Goal: Task Accomplishment & Management: Manage account settings

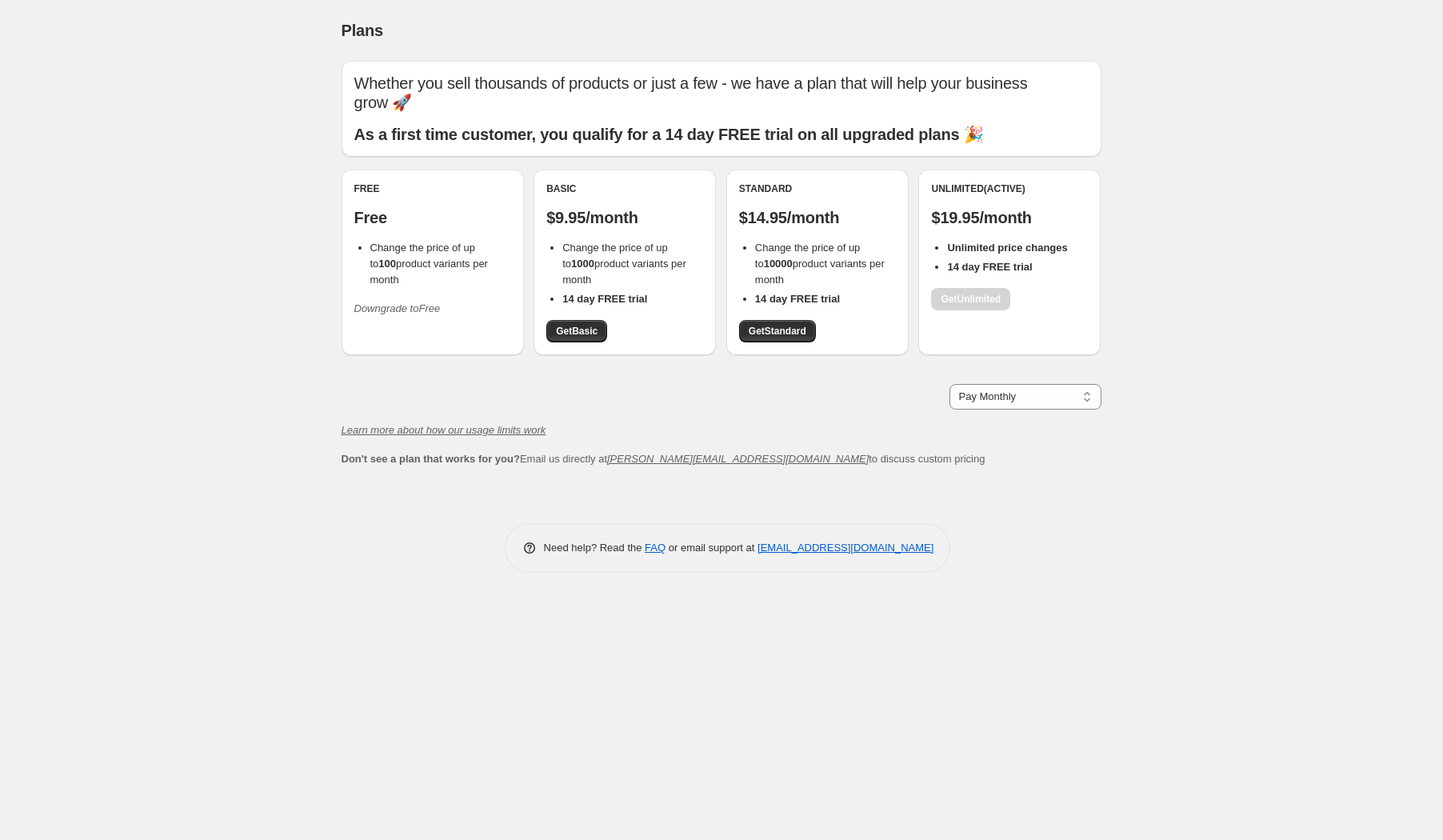
click at [410, 260] on span "Change the price of up to 100 product variants per month" at bounding box center [428, 264] width 117 height 44
click at [434, 310] on icon "Downgrade to Free" at bounding box center [398, 308] width 87 height 12
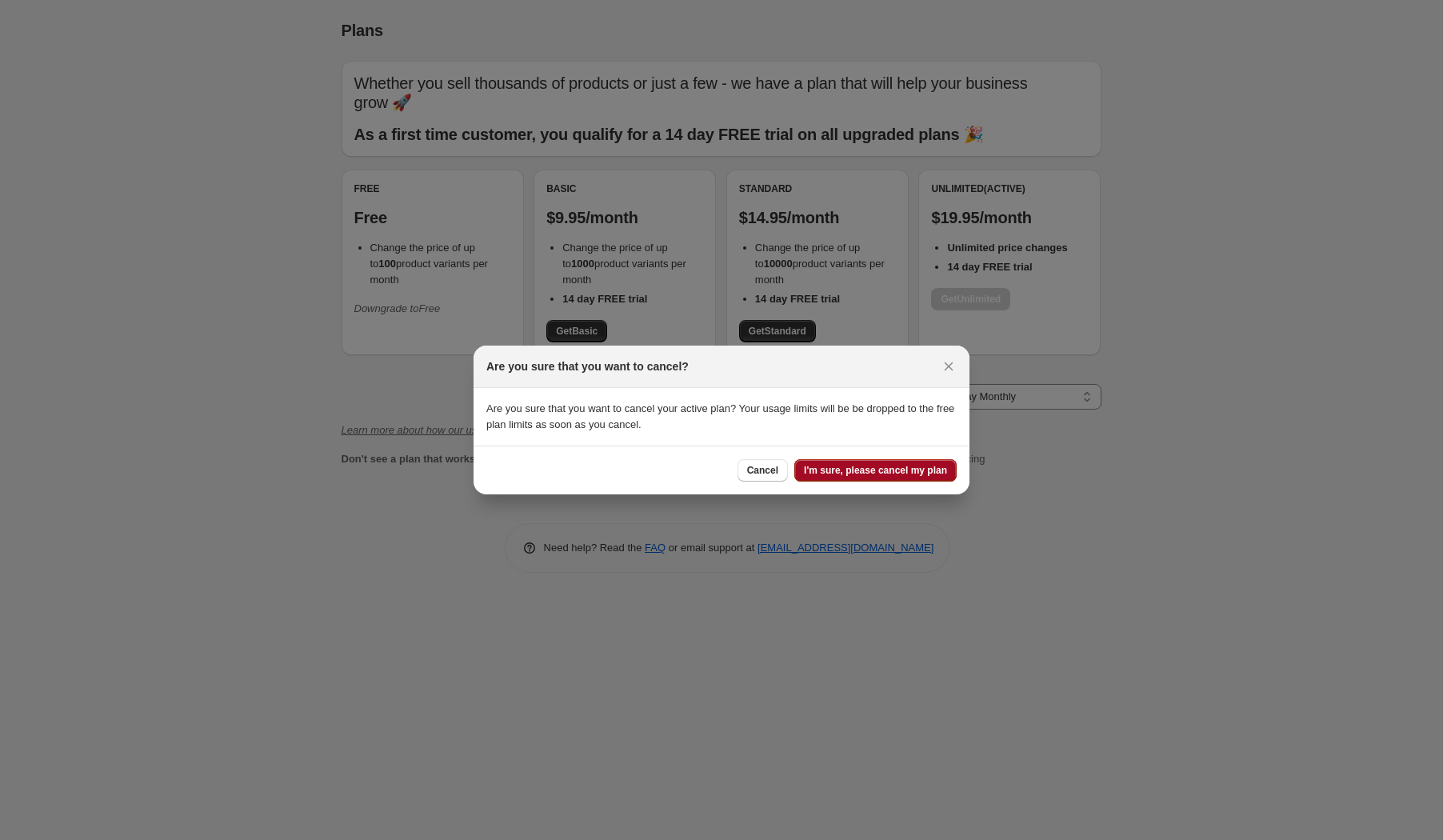
click at [905, 469] on span "I'm sure, please cancel my plan" at bounding box center [875, 470] width 143 height 13
